Goal: Navigation & Orientation: Understand site structure

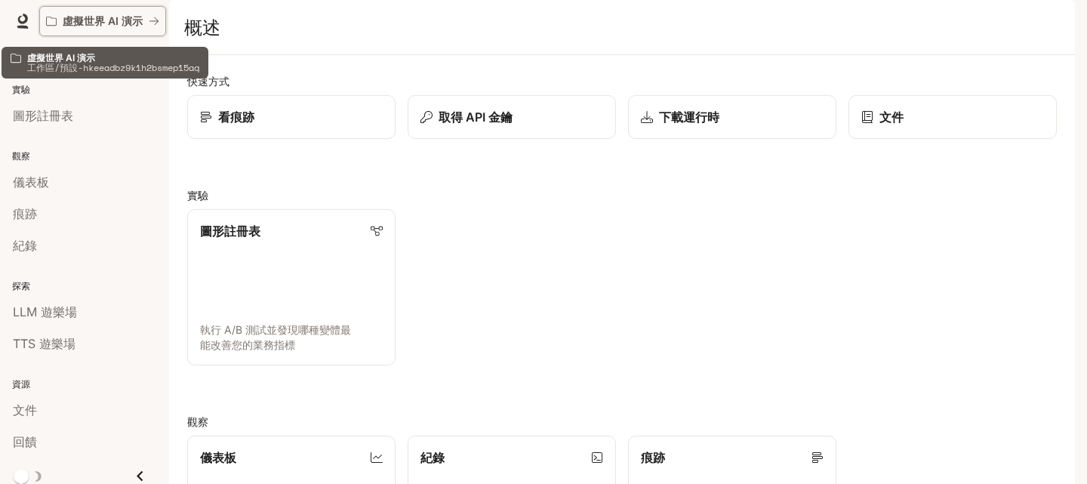
click at [126, 15] on font "虛擬世界 AI 演示" at bounding box center [103, 20] width 80 height 13
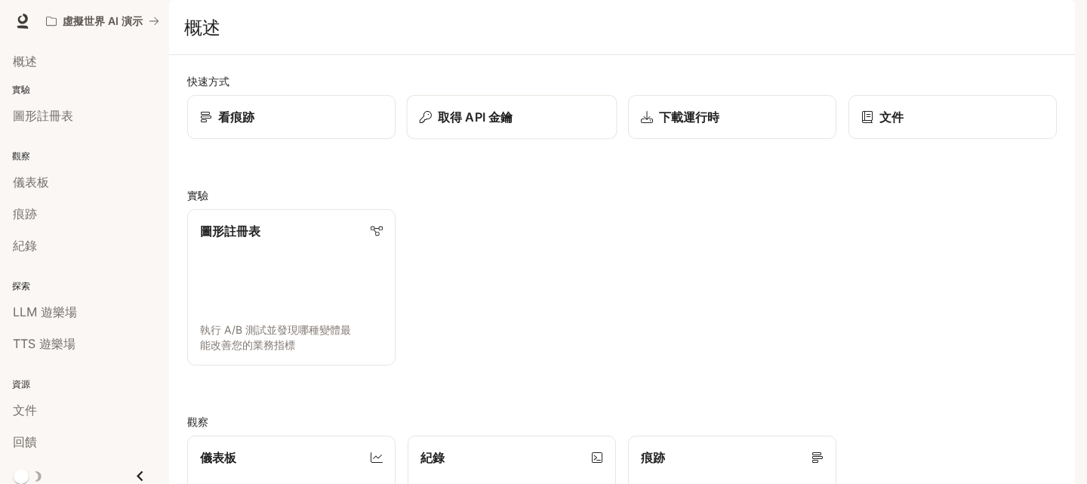
click at [465, 125] on font "取得 API 金鑰" at bounding box center [475, 116] width 75 height 15
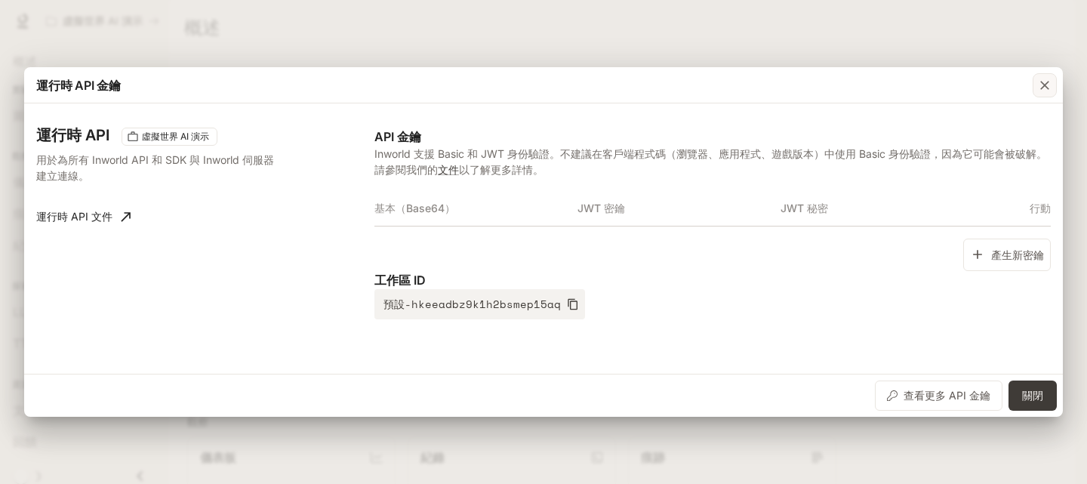
click at [1053, 89] on div "button" at bounding box center [1044, 85] width 24 height 24
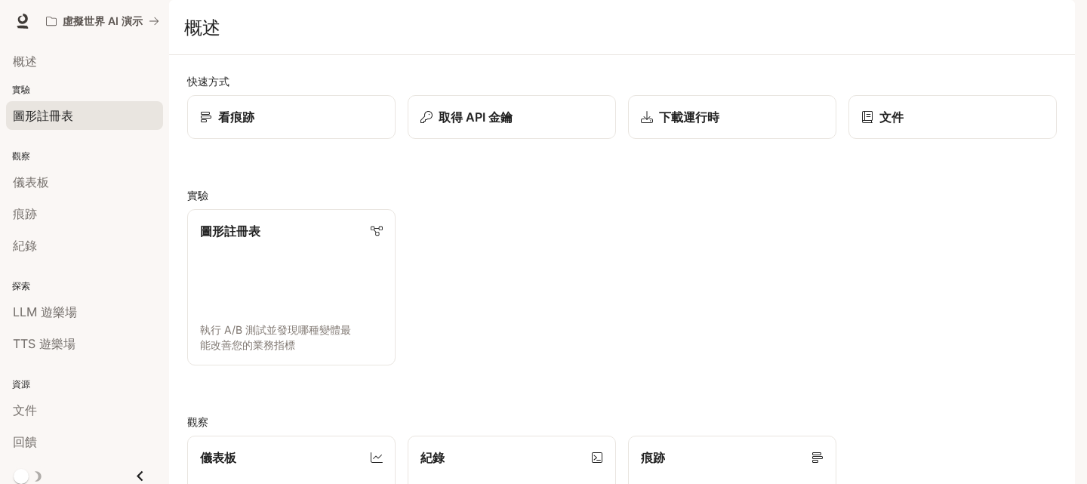
click at [69, 122] on font "圖形註冊表" at bounding box center [43, 115] width 60 height 15
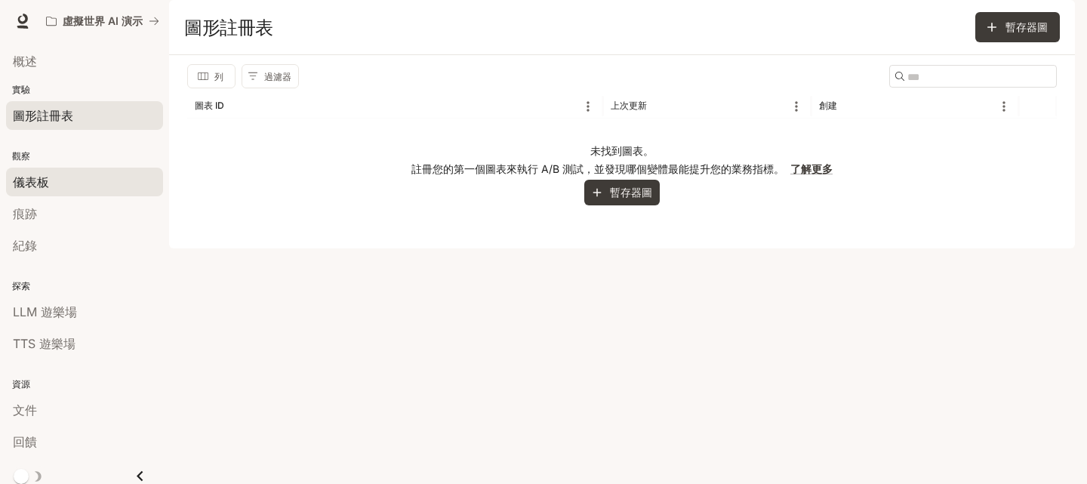
click at [57, 180] on div "儀表板" at bounding box center [84, 182] width 143 height 18
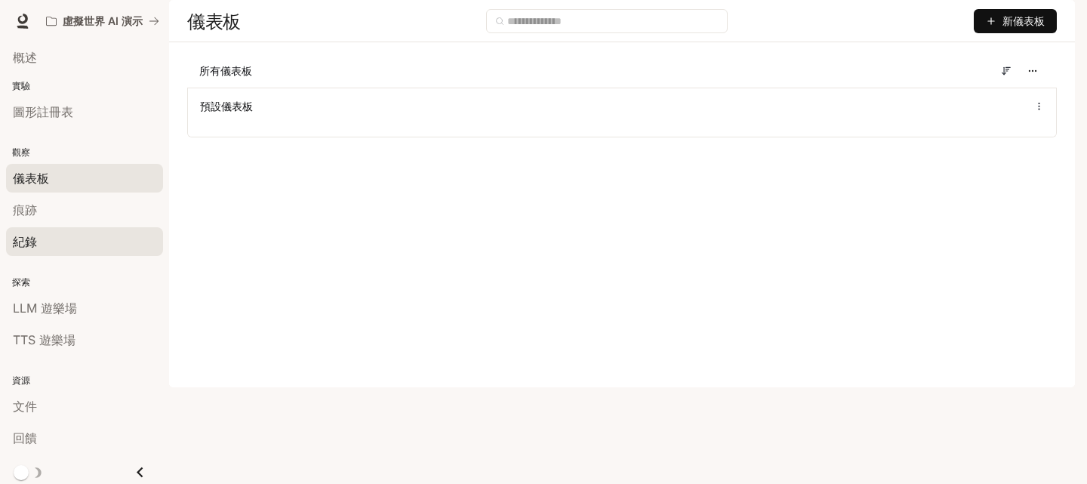
scroll to position [8, 0]
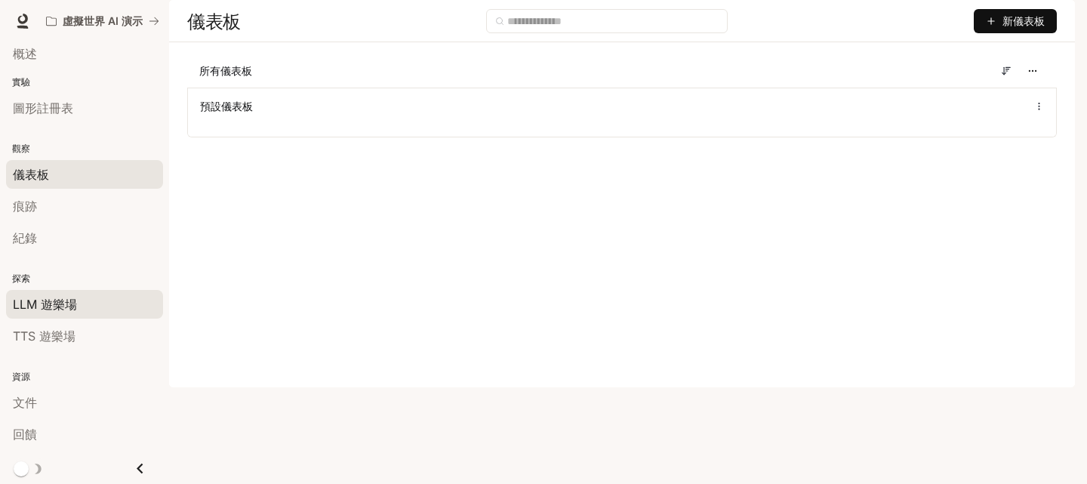
click at [72, 292] on link "LLM 遊樂場" at bounding box center [84, 304] width 157 height 29
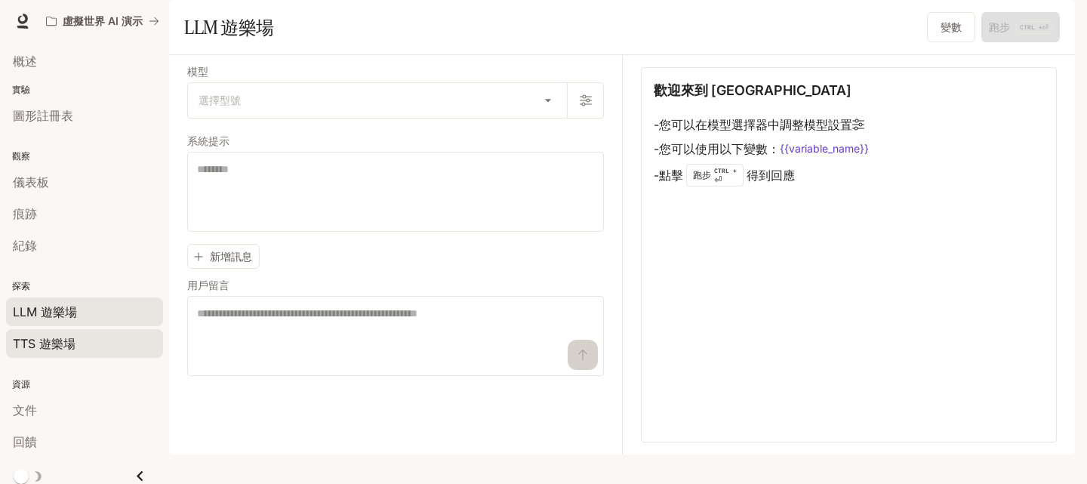
click at [78, 344] on div "TTS 遊樂場" at bounding box center [84, 343] width 143 height 18
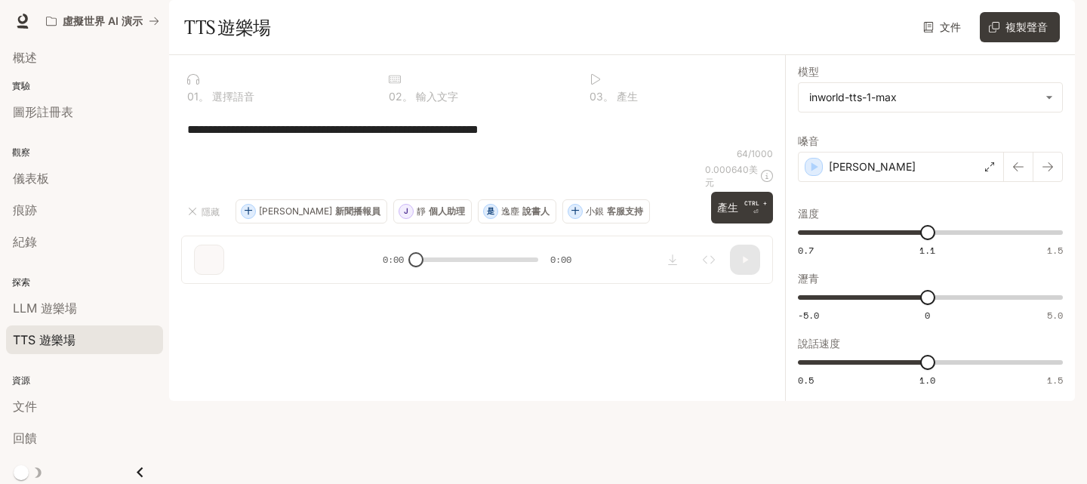
scroll to position [8, 0]
